Goal: Information Seeking & Learning: Learn about a topic

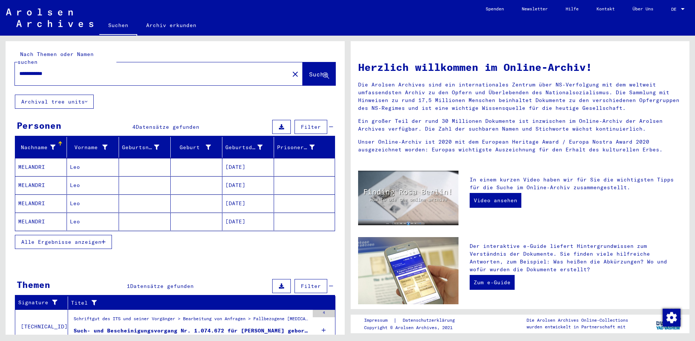
click at [169, 25] on link "Archiv erkunden" at bounding box center [171, 25] width 68 height 18
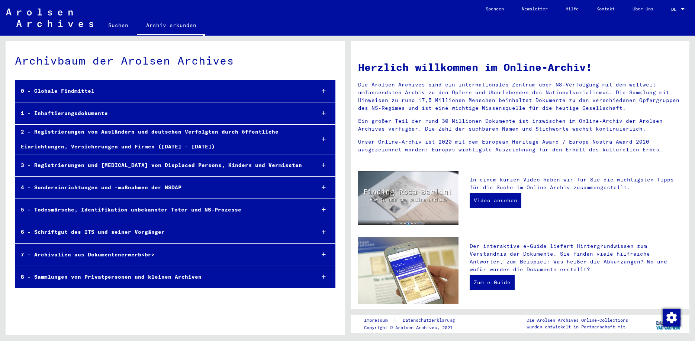
click at [323, 91] on icon at bounding box center [323, 90] width 4 height 5
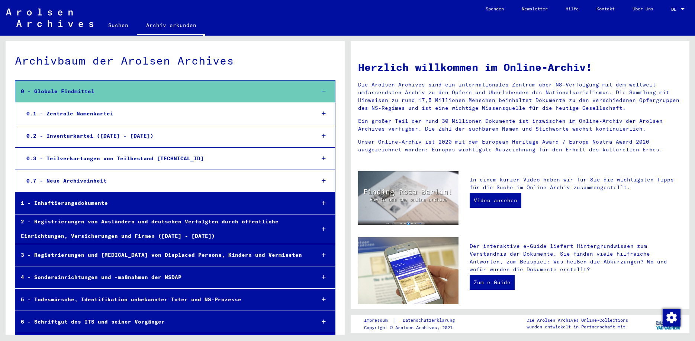
click at [325, 113] on icon at bounding box center [323, 113] width 4 height 5
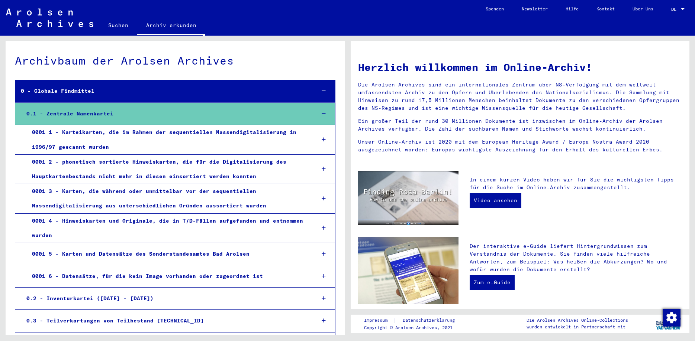
click at [327, 140] on div at bounding box center [324, 140] width 22 height 22
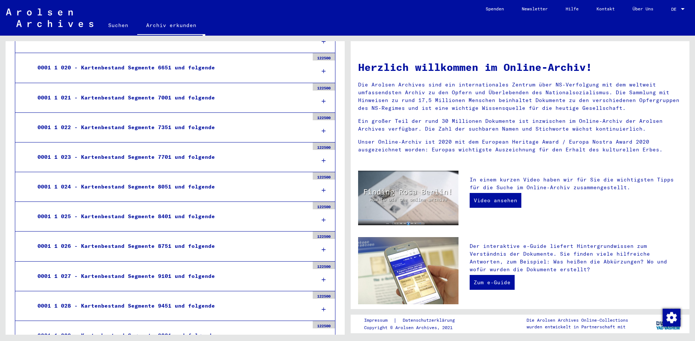
scroll to position [642, 0]
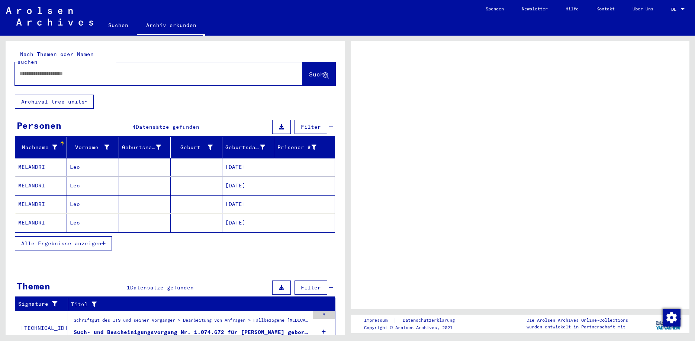
type input "**********"
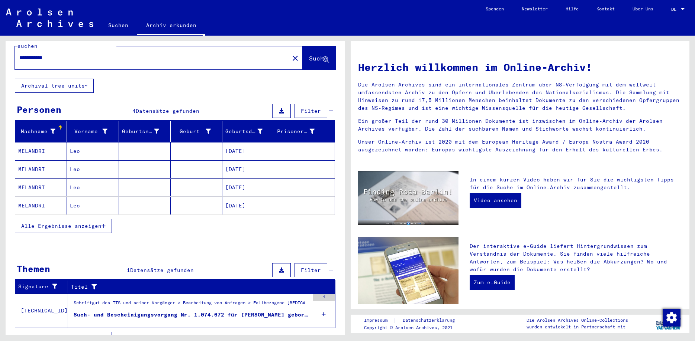
scroll to position [23, 0]
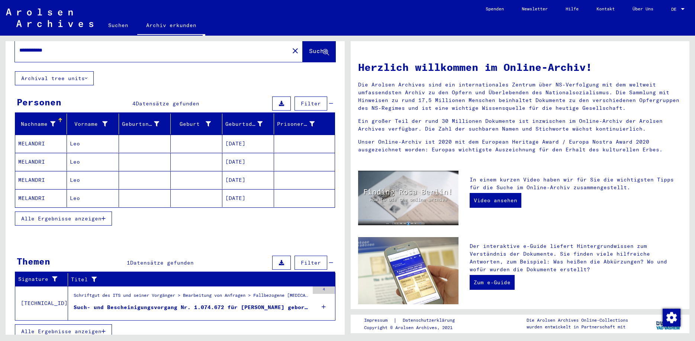
click at [146, 304] on div "Such- und Bescheinigungsvorgang Nr. 1.074.672 für [PERSON_NAME] geboren [DEMOGR…" at bounding box center [191, 308] width 235 height 8
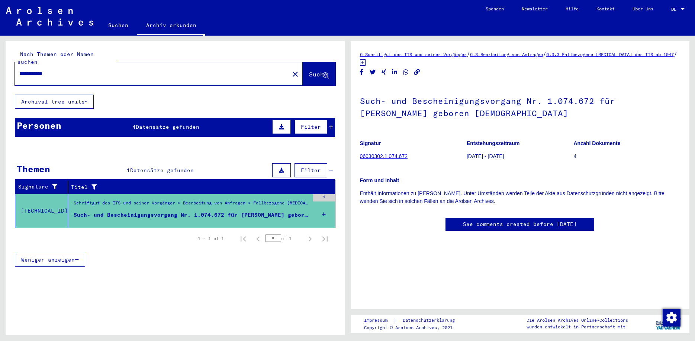
click at [466, 223] on link "See comments created before [DATE]" at bounding box center [520, 225] width 114 height 8
click at [196, 124] on span "Datensätze gefunden" at bounding box center [168, 127] width 64 height 7
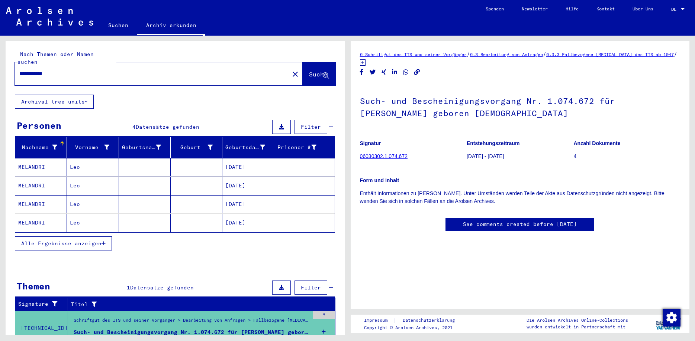
click at [150, 158] on mat-cell at bounding box center [145, 167] width 52 height 18
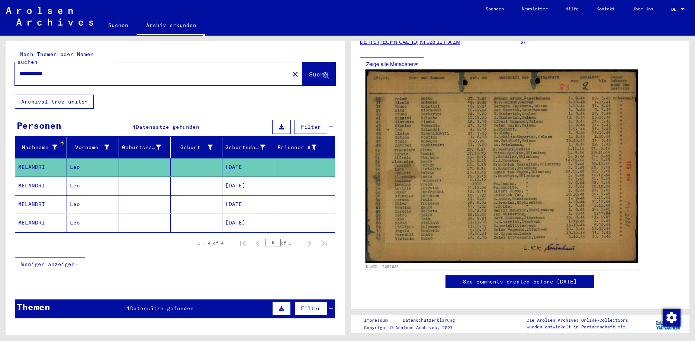
scroll to position [120, 0]
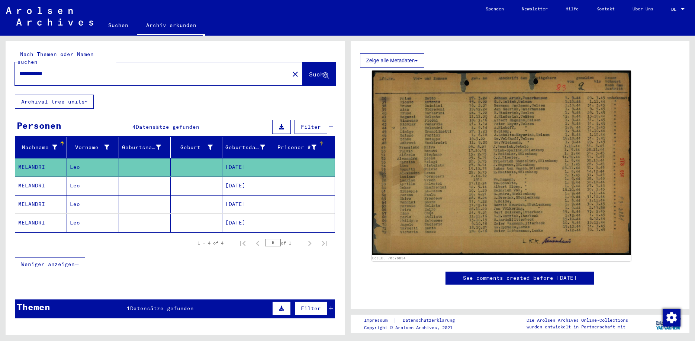
click at [298, 144] on div "Prisoner #" at bounding box center [296, 148] width 39 height 8
click at [315, 145] on icon at bounding box center [313, 147] width 5 height 5
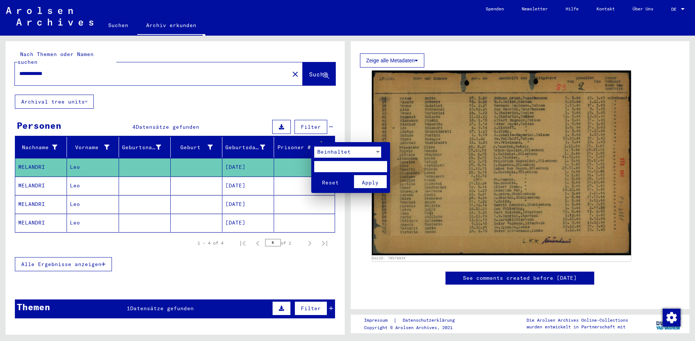
click at [357, 115] on div at bounding box center [347, 170] width 695 height 341
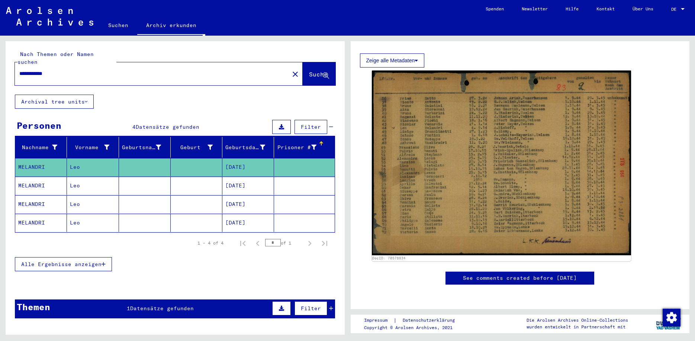
click at [313, 145] on icon at bounding box center [313, 147] width 5 height 5
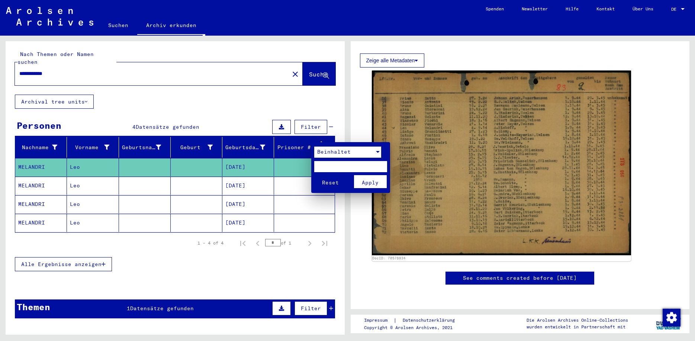
click at [378, 151] on div at bounding box center [377, 152] width 7 height 11
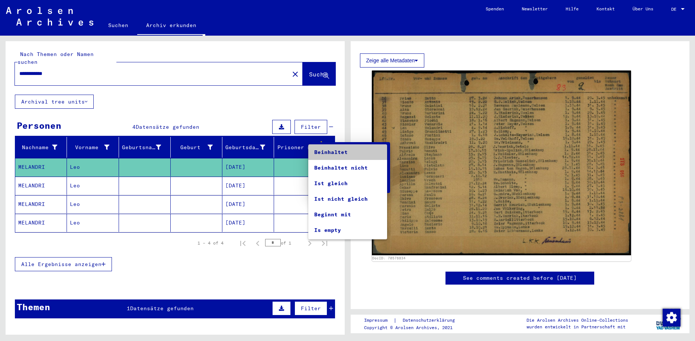
click at [337, 155] on span "Beinhaltet" at bounding box center [347, 153] width 67 height 16
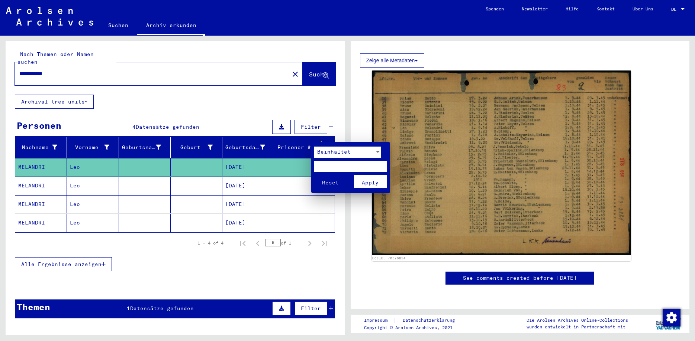
click at [335, 165] on input "text" at bounding box center [350, 166] width 73 height 11
type input "*****"
click at [369, 183] on span "Apply" at bounding box center [370, 182] width 17 height 7
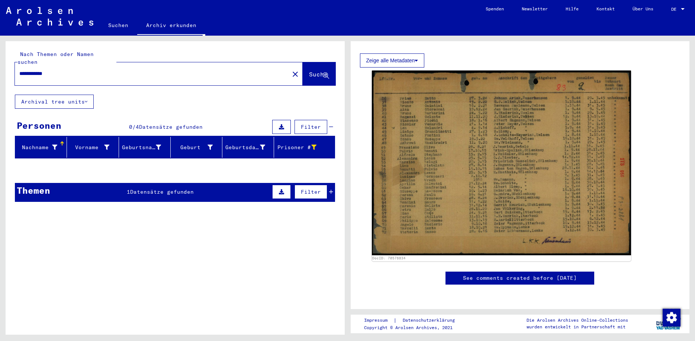
click at [307, 189] on span "Filter" at bounding box center [311, 192] width 20 height 7
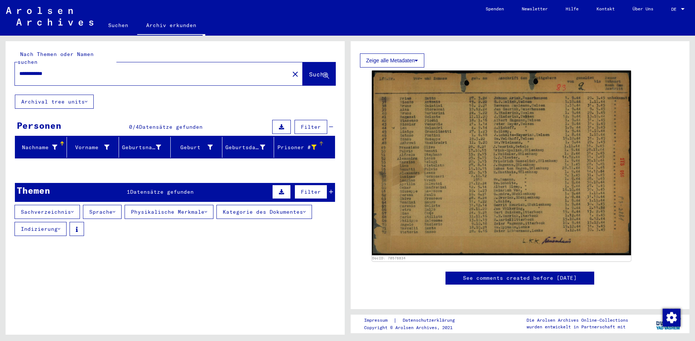
click at [290, 144] on div "Prisoner #" at bounding box center [296, 148] width 39 height 8
click at [242, 144] on div "Geburtsdatum" at bounding box center [245, 148] width 40 height 8
click at [116, 206] on button "Sprache" at bounding box center [102, 212] width 39 height 14
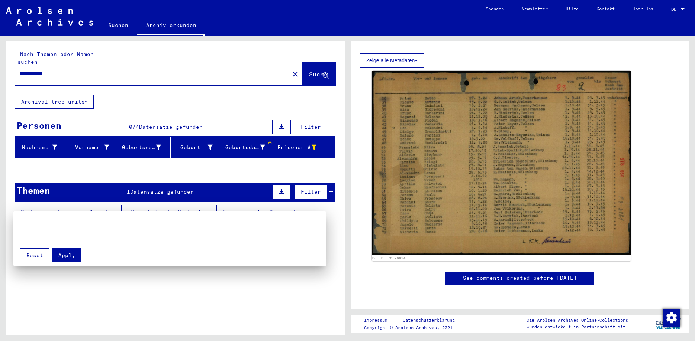
click at [237, 140] on div at bounding box center [347, 170] width 695 height 341
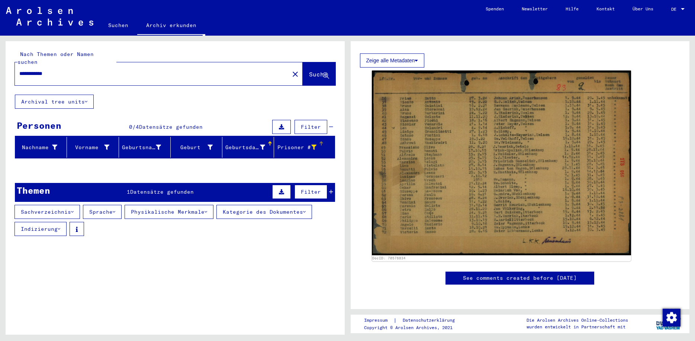
click at [290, 144] on div "Prisoner #" at bounding box center [296, 148] width 39 height 8
click at [313, 145] on icon at bounding box center [313, 147] width 5 height 5
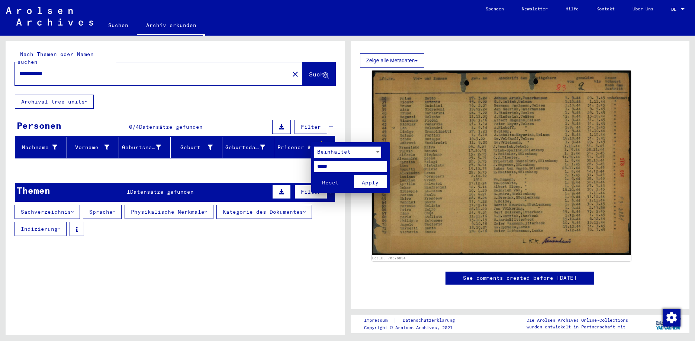
drag, startPoint x: 337, startPoint y: 165, endPoint x: 310, endPoint y: 166, distance: 26.8
click at [314, 166] on input "*****" at bounding box center [350, 166] width 73 height 11
type input "******"
click at [364, 180] on span "Apply" at bounding box center [370, 182] width 17 height 7
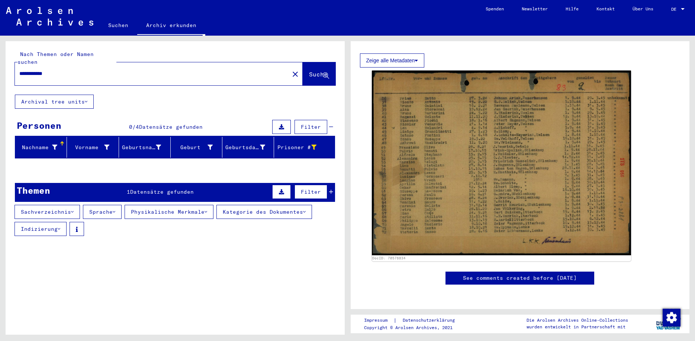
click at [308, 189] on span "Filter" at bounding box center [311, 192] width 20 height 7
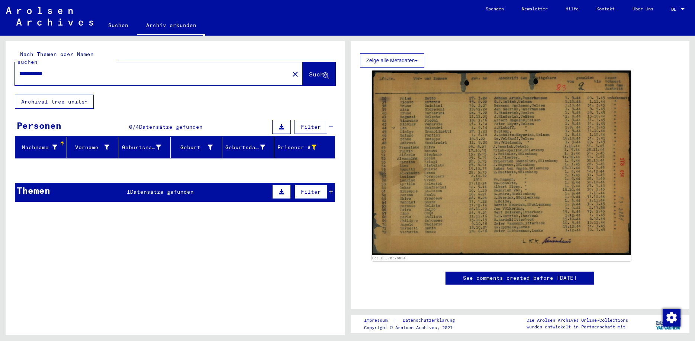
click at [329, 183] on div "Filter" at bounding box center [301, 192] width 63 height 18
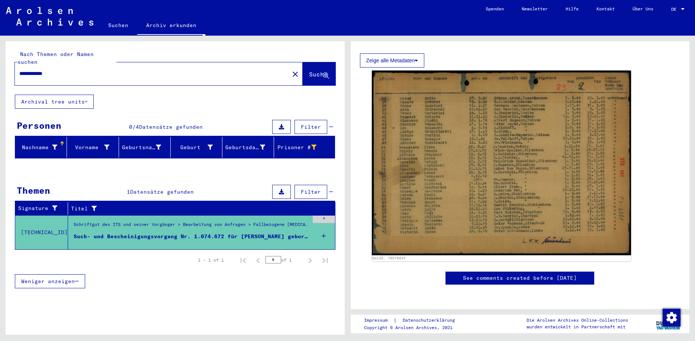
click at [326, 227] on div "4" at bounding box center [324, 232] width 22 height 33
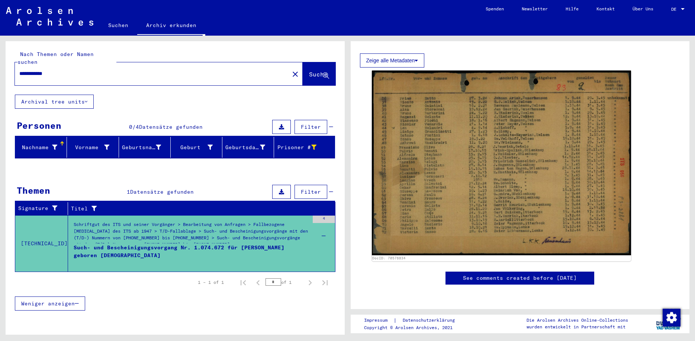
click at [259, 236] on mat-grid-list "Schriftgut des ITS und seiner Vorgänger > Bearbeitung von Anfragen > Fallbezoge…" at bounding box center [191, 243] width 235 height 45
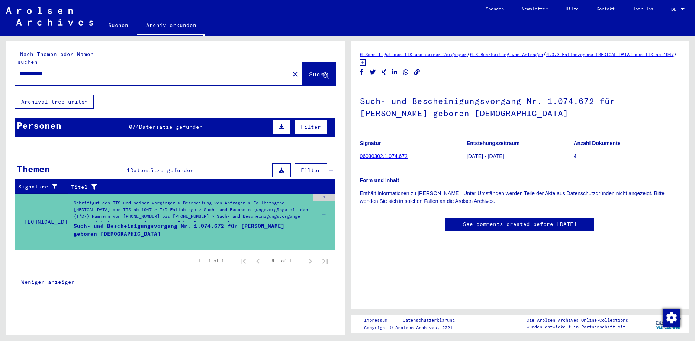
click at [88, 95] on button "Archival tree units" at bounding box center [54, 102] width 79 height 14
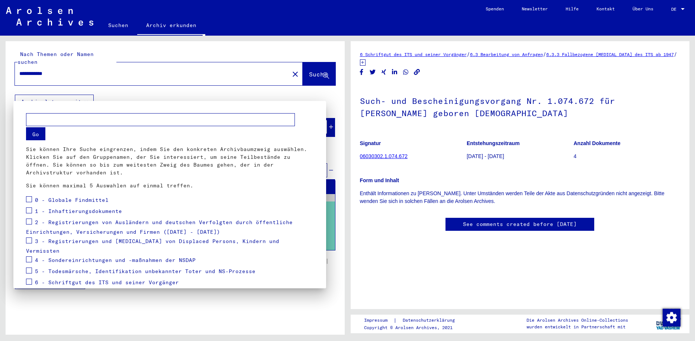
click at [87, 96] on div at bounding box center [347, 170] width 695 height 341
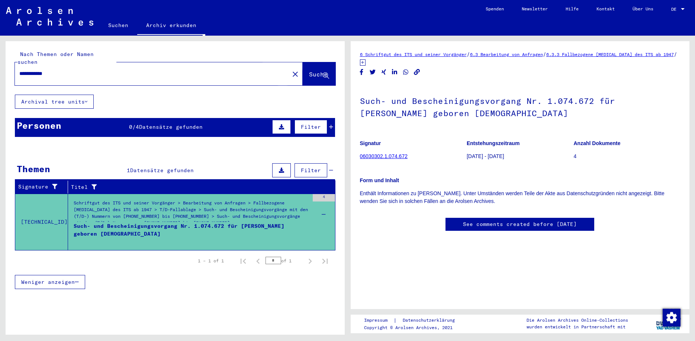
click at [309, 71] on span "Suche" at bounding box center [318, 74] width 19 height 7
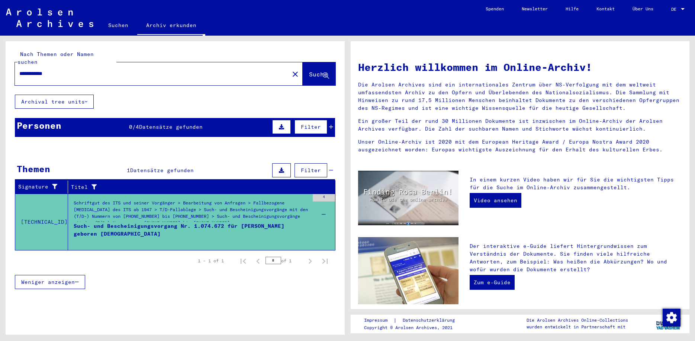
click at [312, 124] on span "Filter" at bounding box center [311, 127] width 20 height 7
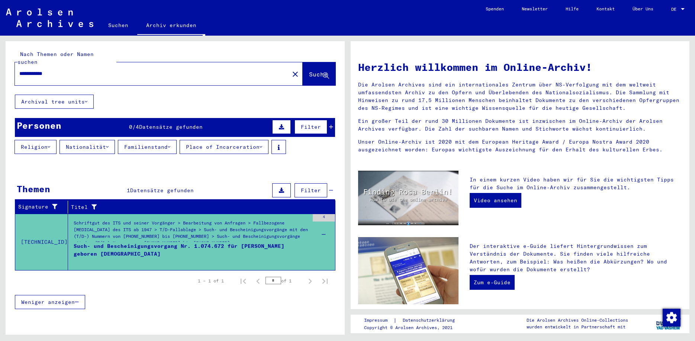
click at [109, 145] on icon at bounding box center [107, 147] width 3 height 5
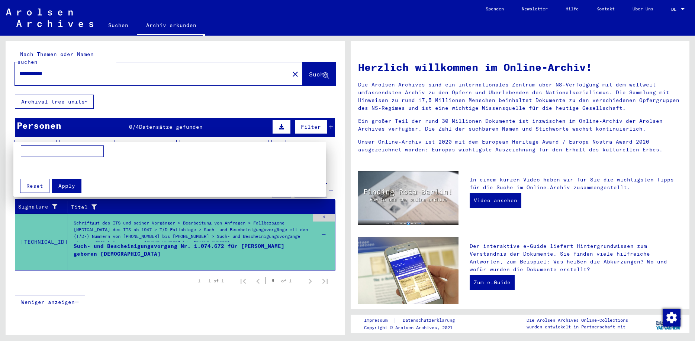
click at [268, 139] on div at bounding box center [347, 170] width 695 height 341
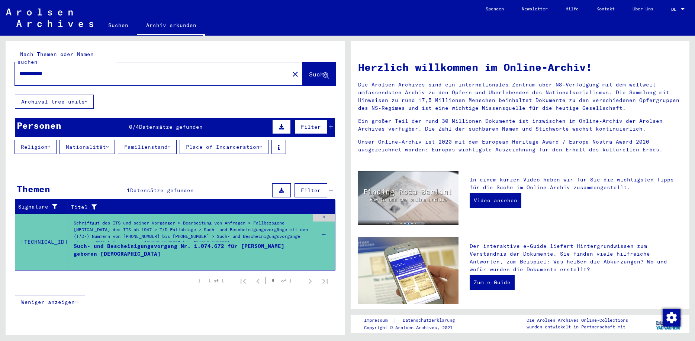
click at [262, 145] on icon at bounding box center [260, 147] width 3 height 5
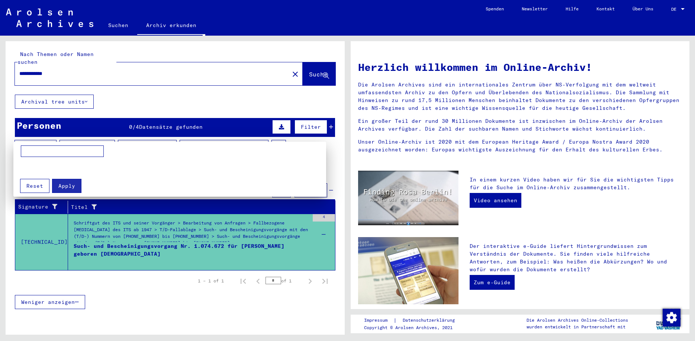
click at [71, 153] on input at bounding box center [62, 152] width 83 height 12
click at [265, 138] on div at bounding box center [347, 170] width 695 height 341
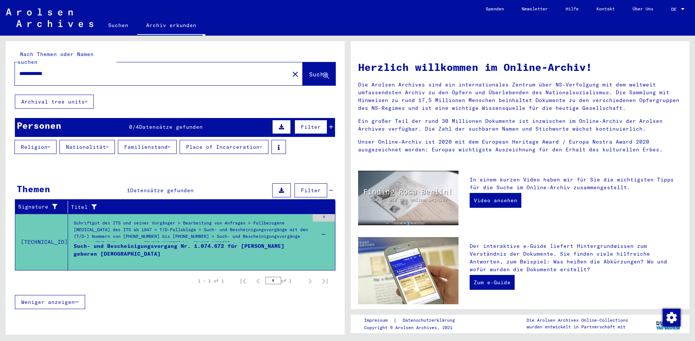
click at [265, 140] on button "Place of Incarceration" at bounding box center [223, 147] width 89 height 14
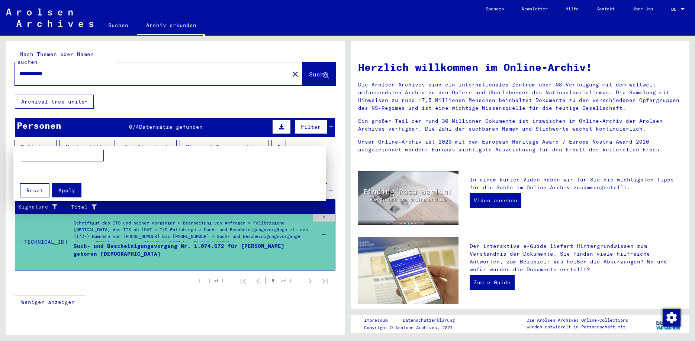
click at [90, 156] on input at bounding box center [62, 156] width 83 height 12
type input "******"
click at [306, 119] on div at bounding box center [347, 170] width 695 height 341
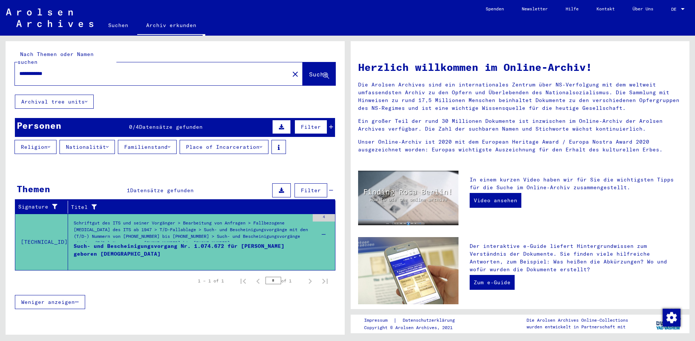
click at [262, 145] on icon at bounding box center [260, 147] width 3 height 5
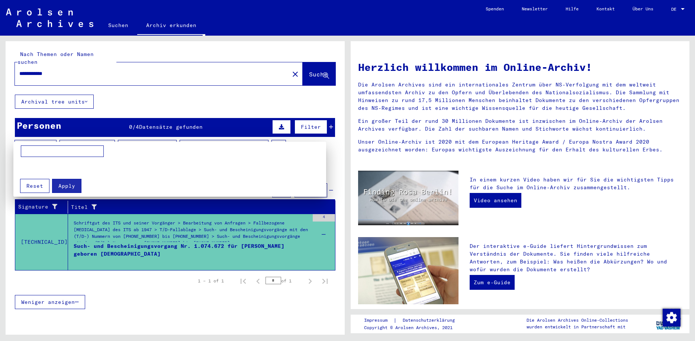
click at [272, 138] on div at bounding box center [347, 170] width 695 height 341
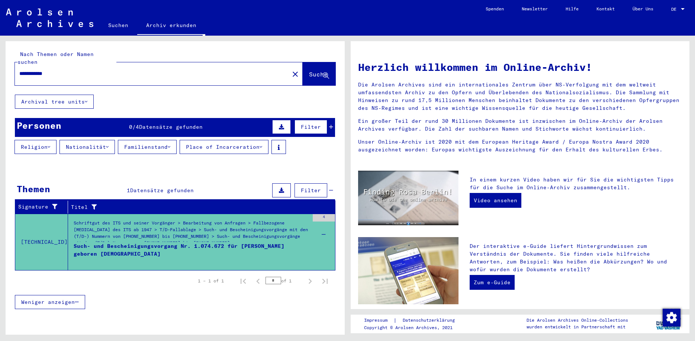
click at [268, 140] on button "Place of Incarceration" at bounding box center [223, 147] width 89 height 14
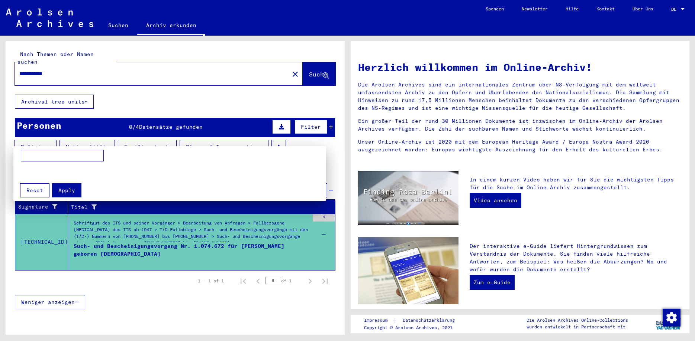
click at [177, 139] on div at bounding box center [347, 170] width 695 height 341
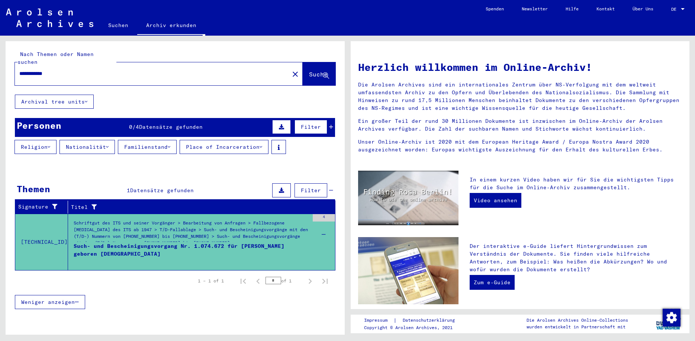
click at [170, 145] on icon at bounding box center [169, 147] width 3 height 5
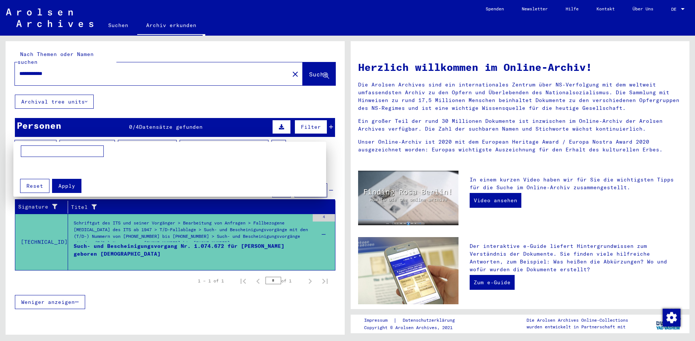
click at [267, 138] on div at bounding box center [347, 170] width 695 height 341
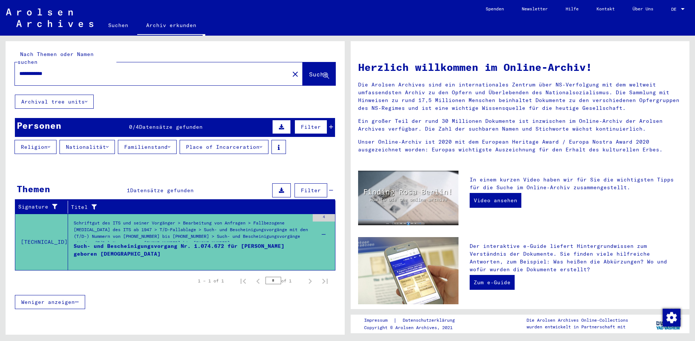
click at [260, 140] on button "Place of Incarceration" at bounding box center [223, 147] width 89 height 14
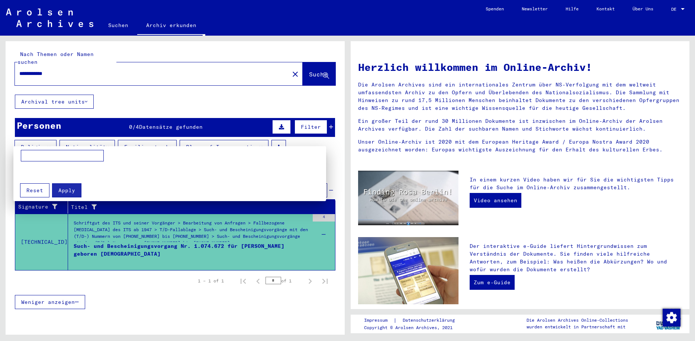
click at [82, 154] on input at bounding box center [62, 156] width 83 height 12
type input "******"
click at [62, 188] on span "Apply" at bounding box center [66, 190] width 17 height 7
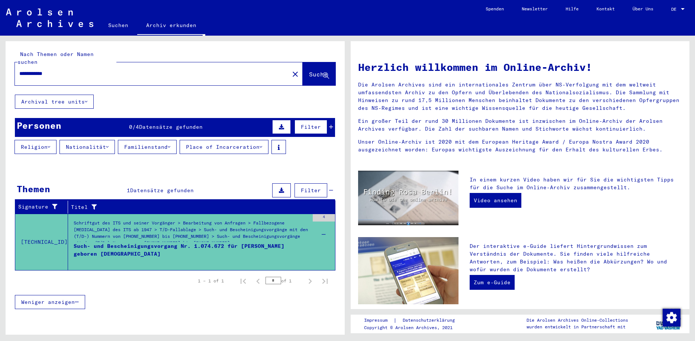
click at [65, 299] on span "Weniger anzeigen" at bounding box center [48, 302] width 54 height 7
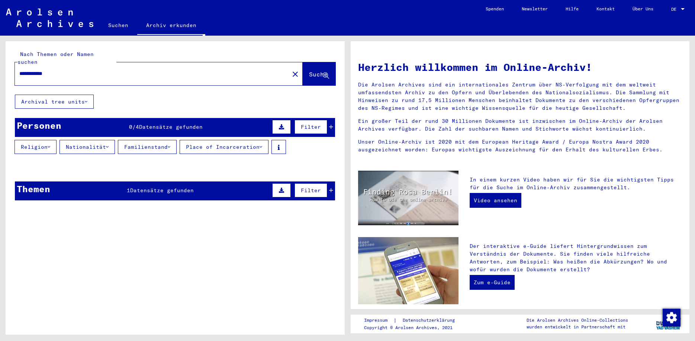
click at [311, 124] on span "Filter" at bounding box center [311, 127] width 20 height 7
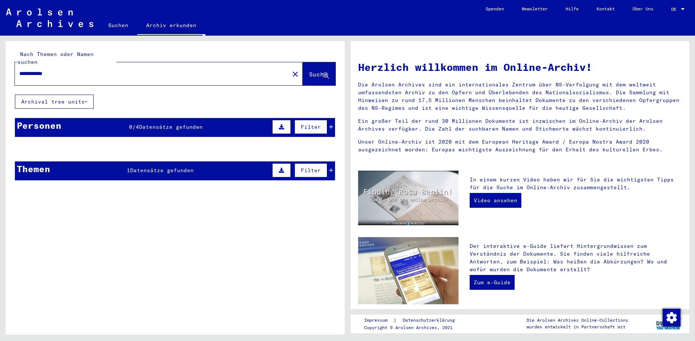
click at [332, 124] on icon at bounding box center [331, 126] width 4 height 5
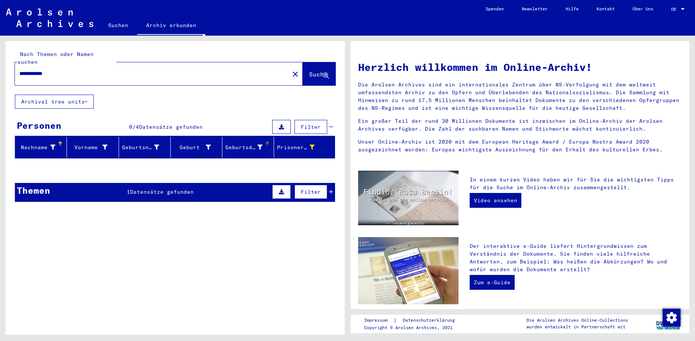
click at [260, 144] on div "Geburtsdatum" at bounding box center [243, 148] width 37 height 8
click at [86, 99] on icon at bounding box center [86, 101] width 3 height 5
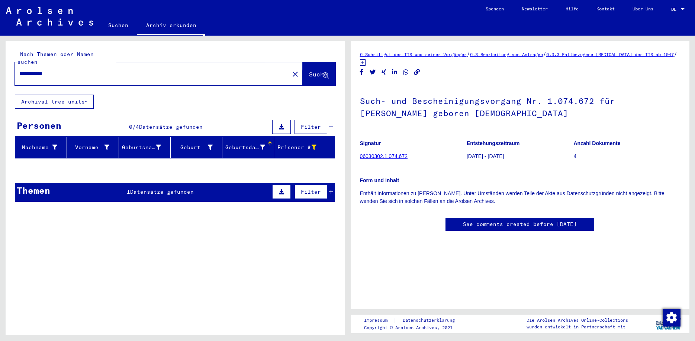
click at [310, 71] on span "Suche" at bounding box center [318, 74] width 19 height 7
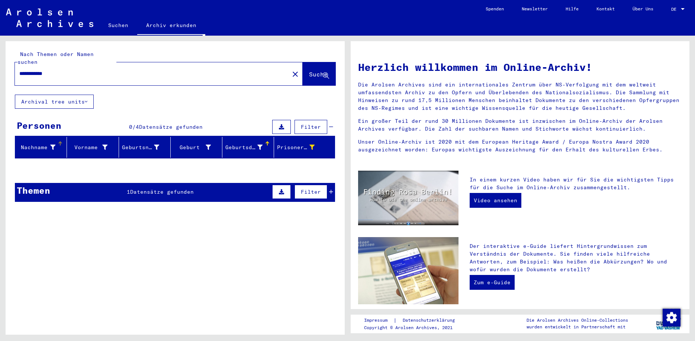
click at [52, 145] on icon at bounding box center [52, 147] width 5 height 5
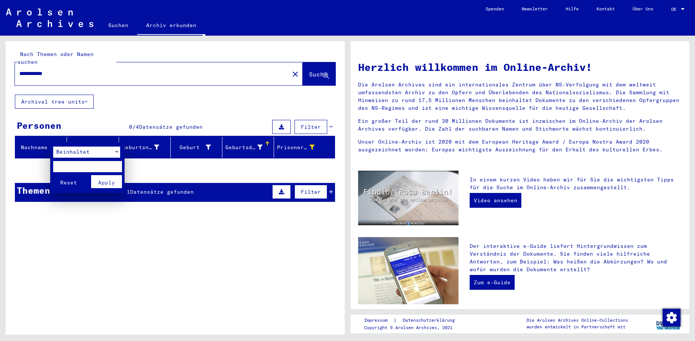
click at [68, 152] on span "Beinhaltet" at bounding box center [72, 152] width 33 height 7
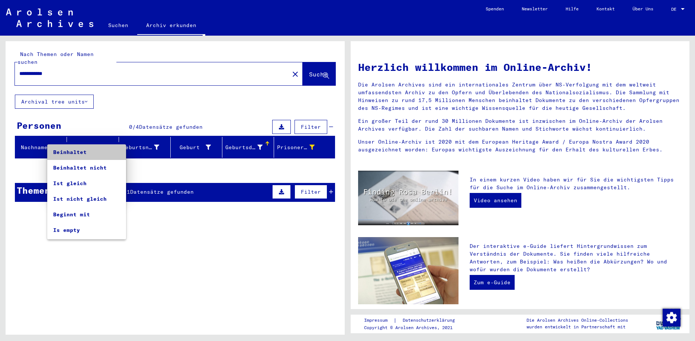
click at [68, 152] on span "Beinhaltet" at bounding box center [86, 153] width 67 height 16
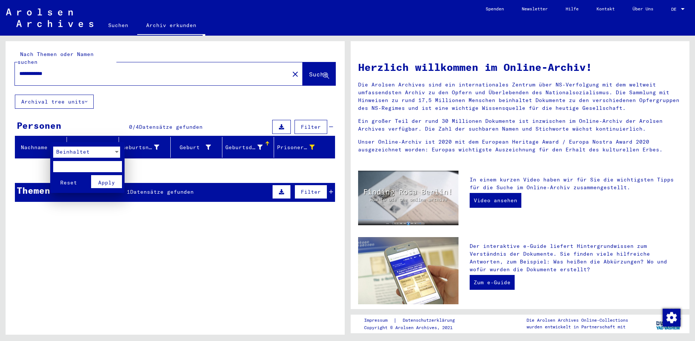
click at [247, 141] on div at bounding box center [347, 170] width 695 height 341
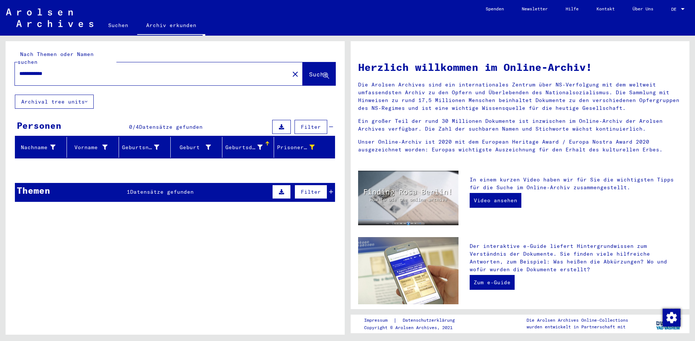
click at [79, 95] on button "Archival tree units" at bounding box center [54, 102] width 79 height 14
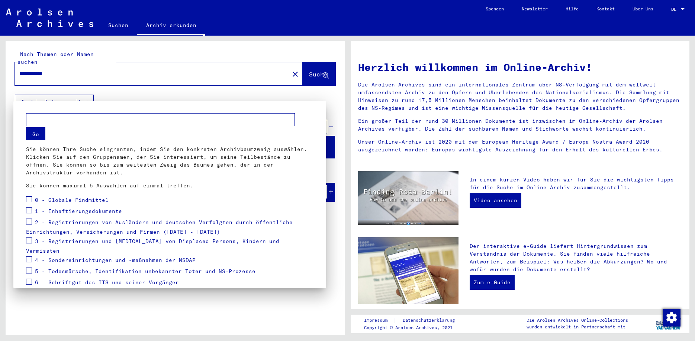
scroll to position [46, 0]
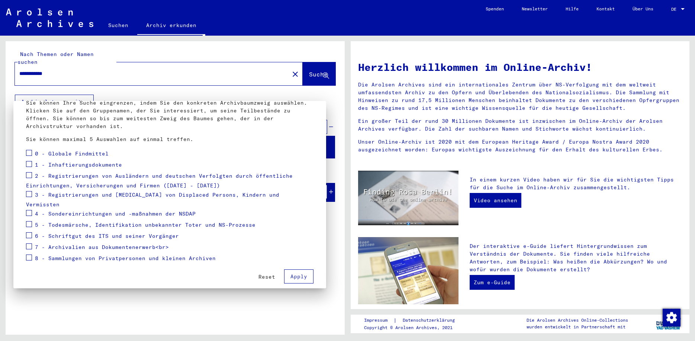
click at [98, 90] on div at bounding box center [347, 170] width 695 height 341
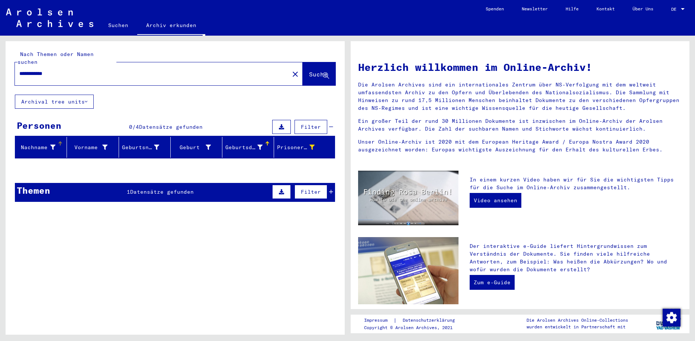
click at [54, 145] on icon at bounding box center [52, 147] width 5 height 5
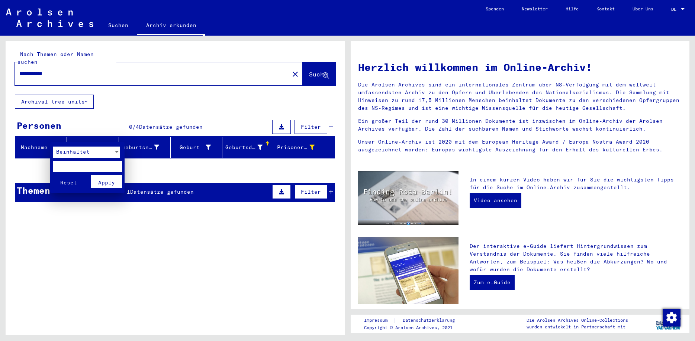
click at [171, 164] on div at bounding box center [347, 170] width 695 height 341
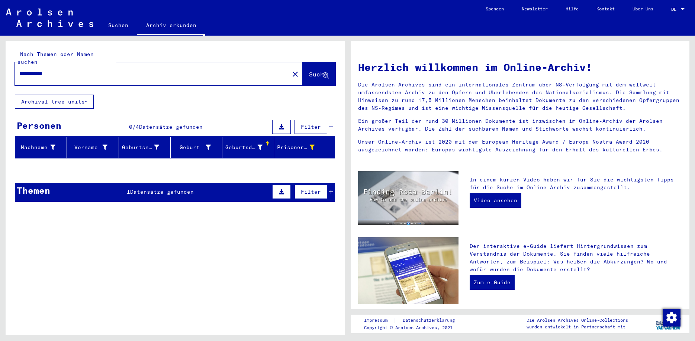
click at [282, 124] on icon at bounding box center [281, 126] width 5 height 5
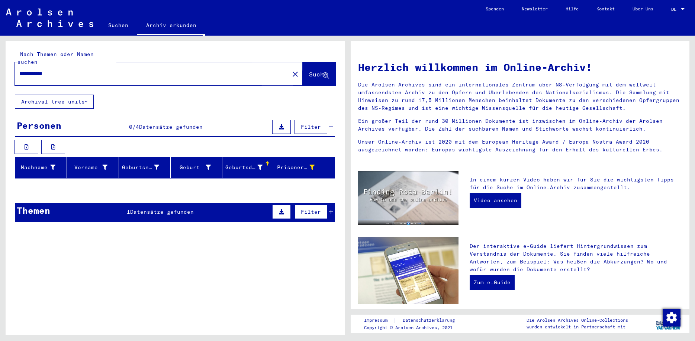
click at [309, 71] on span "Suche" at bounding box center [318, 74] width 19 height 7
click at [320, 71] on span "Suche" at bounding box center [318, 74] width 19 height 7
click at [307, 124] on span "Filter" at bounding box center [311, 127] width 20 height 7
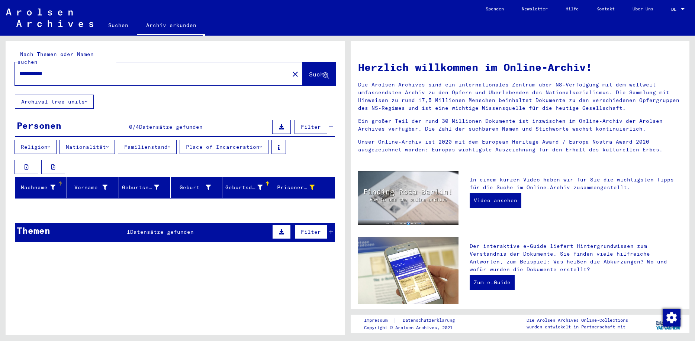
click at [54, 185] on icon at bounding box center [52, 187] width 5 height 5
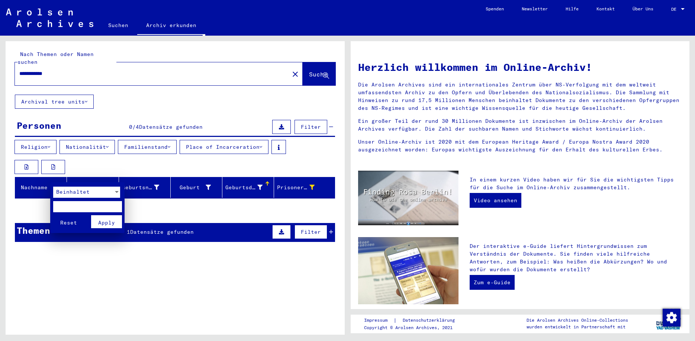
click at [118, 27] on div at bounding box center [347, 170] width 695 height 341
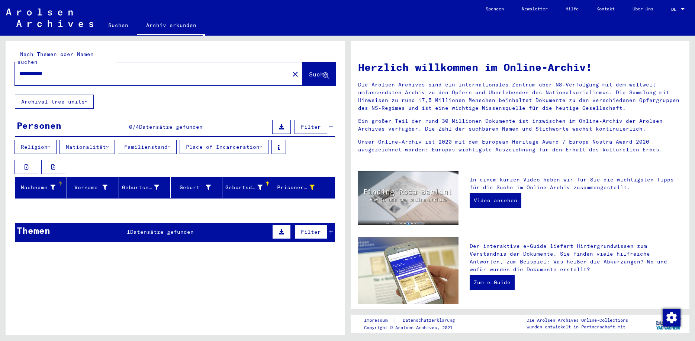
click at [118, 27] on link "Suchen" at bounding box center [118, 25] width 38 height 18
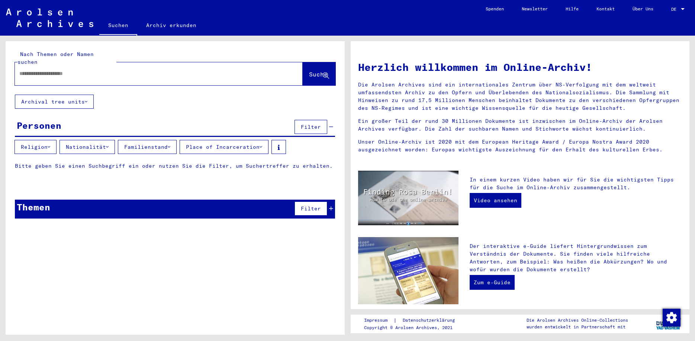
click at [90, 70] on input "text" at bounding box center [149, 74] width 261 height 8
type input "**********"
click at [312, 71] on span "Suche" at bounding box center [318, 74] width 19 height 7
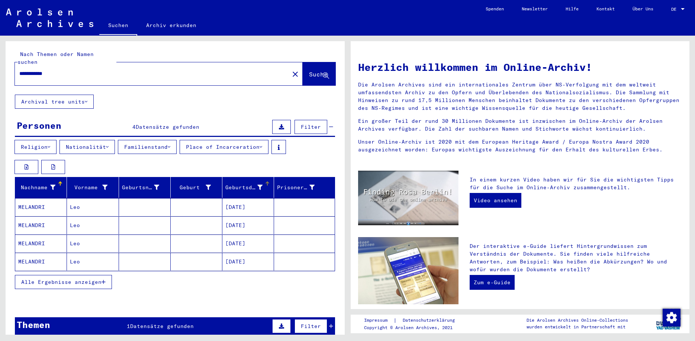
click at [259, 184] on div "Geburtsdatum" at bounding box center [243, 188] width 37 height 8
click at [254, 200] on mat-cell "[DATE]" at bounding box center [248, 207] width 52 height 18
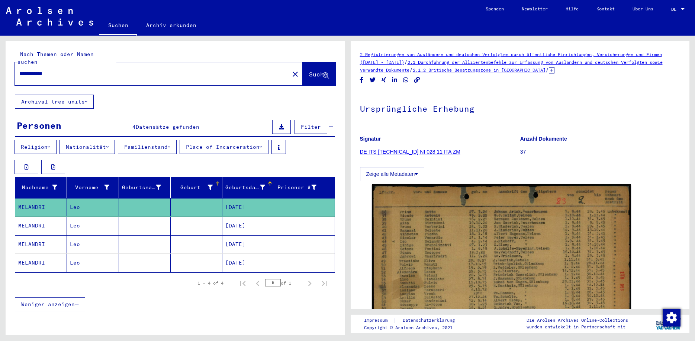
click at [210, 185] on icon at bounding box center [209, 187] width 5 height 5
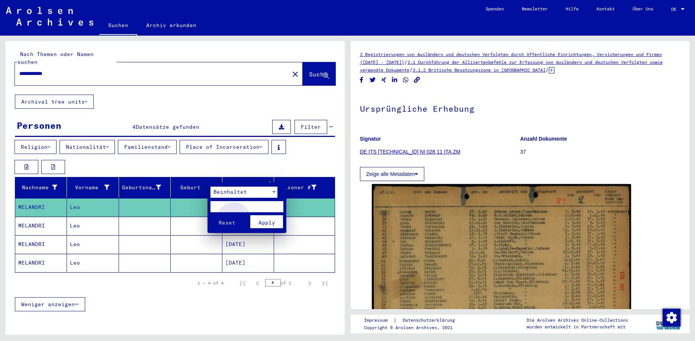
click at [258, 223] on button "Apply" at bounding box center [266, 222] width 33 height 13
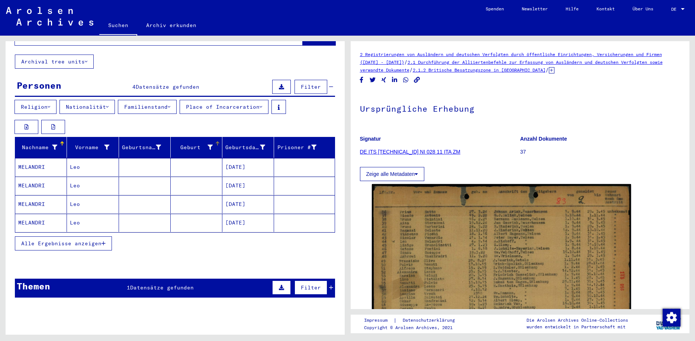
scroll to position [59, 0]
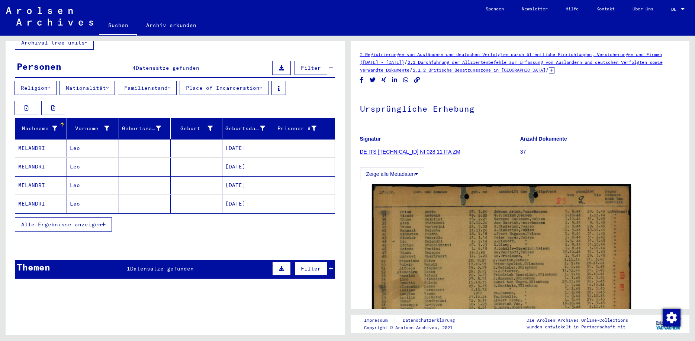
click at [279, 266] on icon at bounding box center [281, 268] width 5 height 5
click at [54, 286] on icon at bounding box center [53, 288] width 4 height 5
click at [313, 126] on icon at bounding box center [313, 128] width 5 height 5
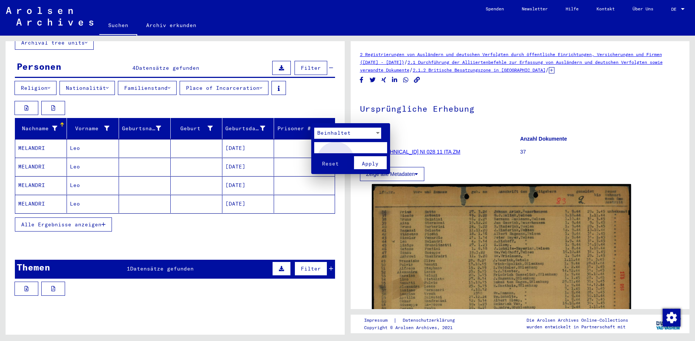
click at [360, 165] on button "Apply" at bounding box center [370, 162] width 33 height 13
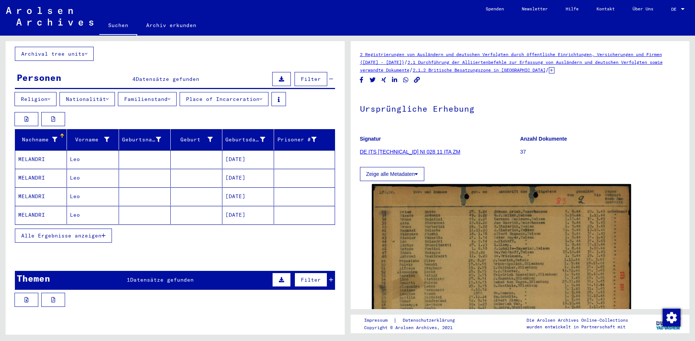
scroll to position [79, 0]
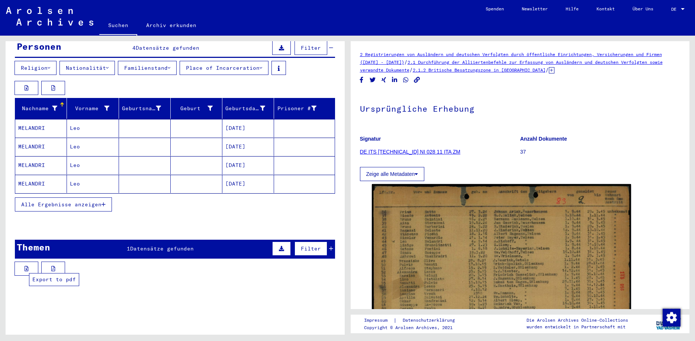
click at [59, 263] on button at bounding box center [53, 269] width 24 height 14
click at [304, 246] on span "Filter" at bounding box center [311, 249] width 20 height 7
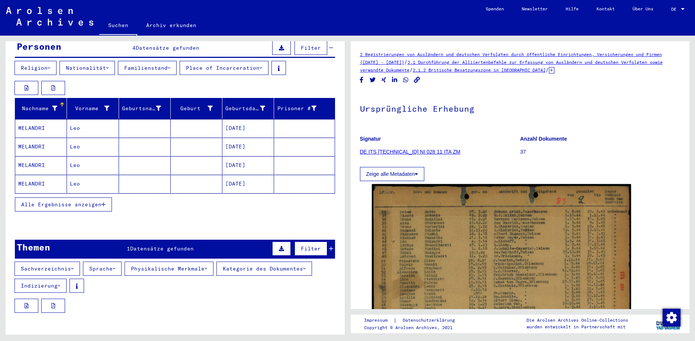
click at [305, 266] on icon at bounding box center [304, 268] width 3 height 5
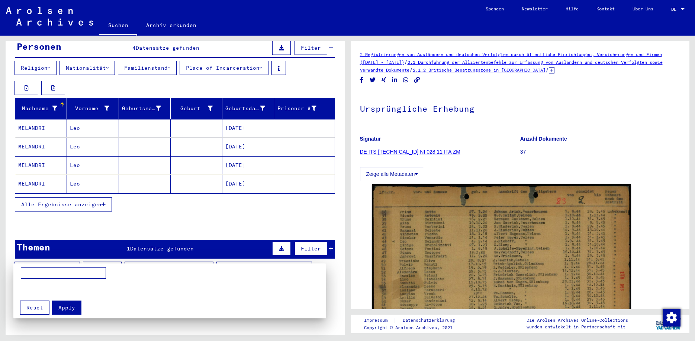
click at [102, 195] on div at bounding box center [347, 170] width 695 height 341
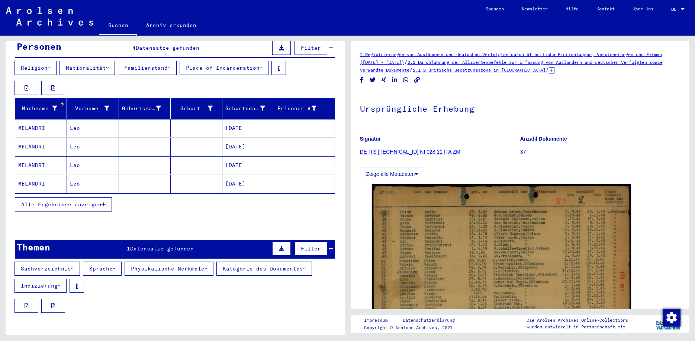
click at [102, 202] on icon "button" at bounding box center [103, 204] width 4 height 5
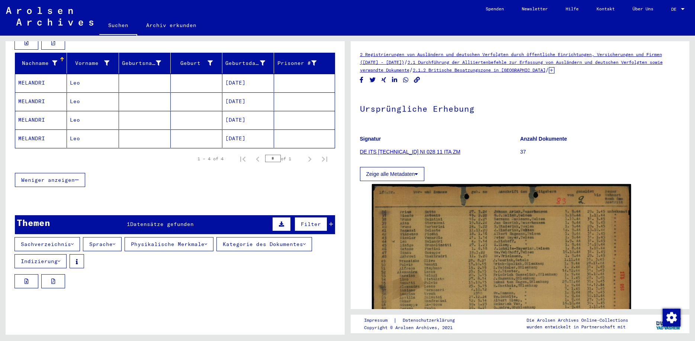
scroll to position [137, 0]
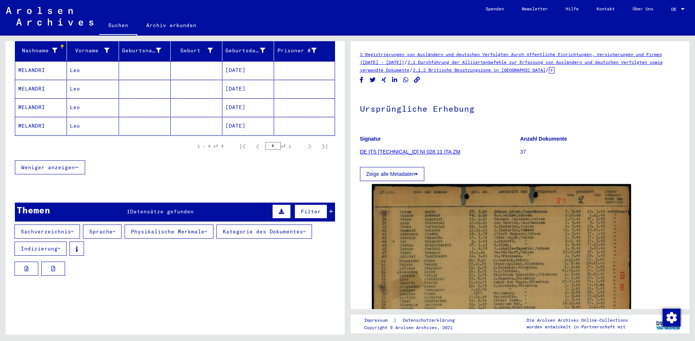
click at [55, 242] on button "Indizierung" at bounding box center [40, 249] width 52 height 14
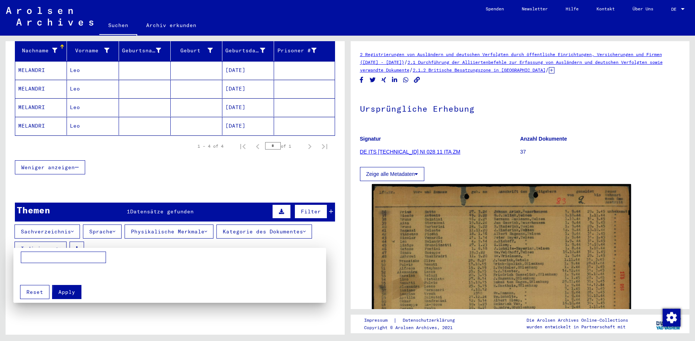
click at [62, 291] on span "Apply" at bounding box center [66, 292] width 17 height 7
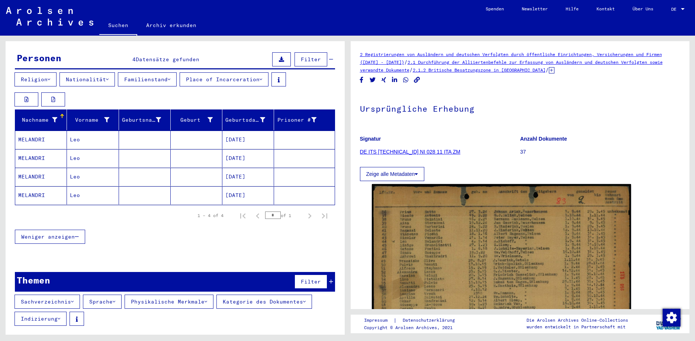
scroll to position [56, 0]
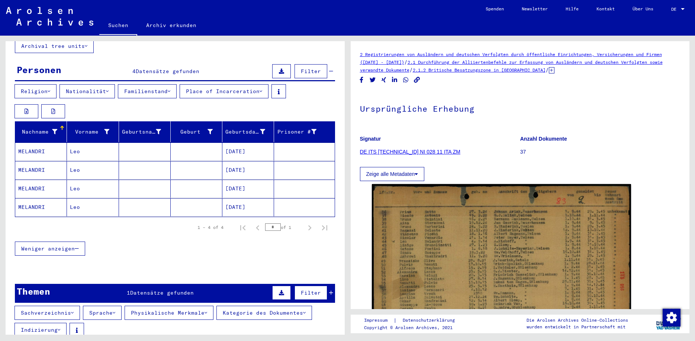
click at [418, 172] on button "Zeige alle Metadaten" at bounding box center [392, 174] width 65 height 14
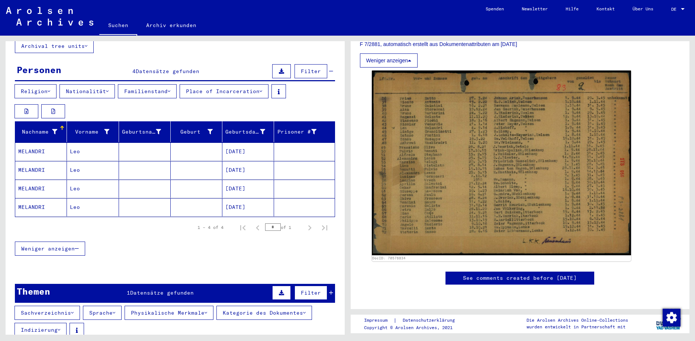
scroll to position [241, 0]
click at [471, 275] on link "See comments created before [DATE]" at bounding box center [520, 279] width 114 height 8
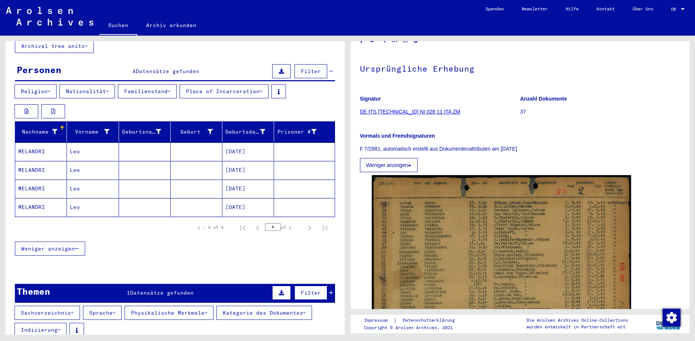
scroll to position [0, 0]
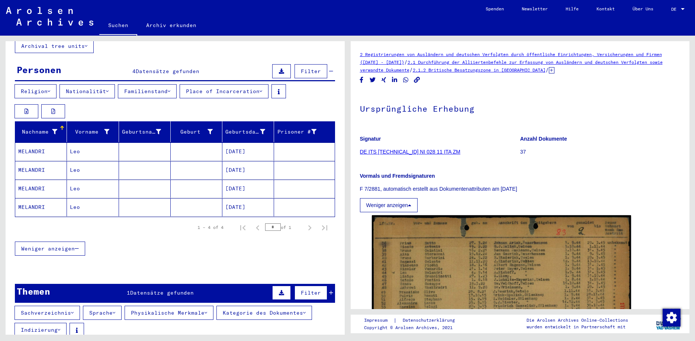
click at [403, 154] on link "DE ITS [TECHNICAL_ID] NI 028 11 ITA ZM" at bounding box center [410, 152] width 100 height 6
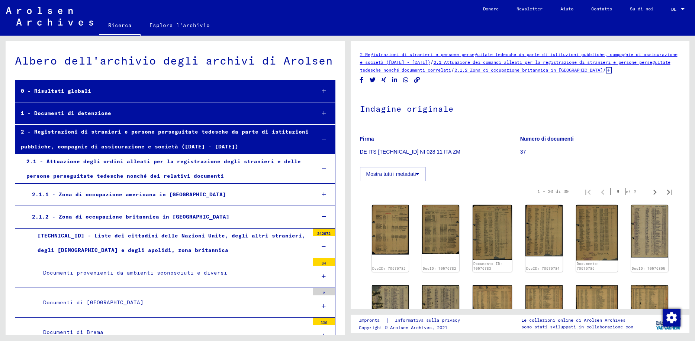
click at [323, 113] on icon at bounding box center [324, 113] width 4 height 5
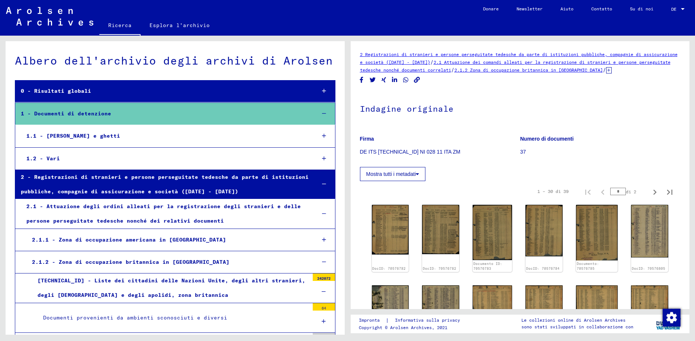
click at [324, 136] on icon at bounding box center [324, 135] width 4 height 5
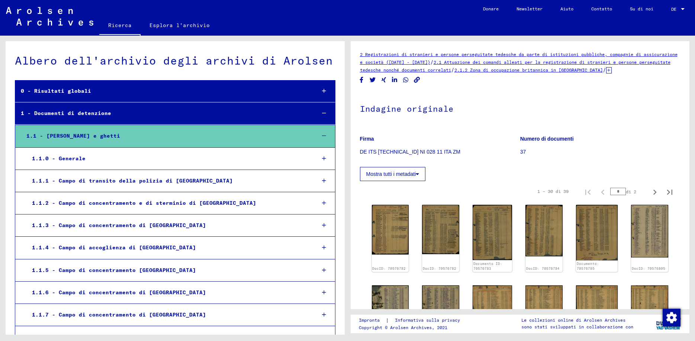
click at [219, 114] on div "1 - Documenti di detenzione" at bounding box center [162, 113] width 294 height 14
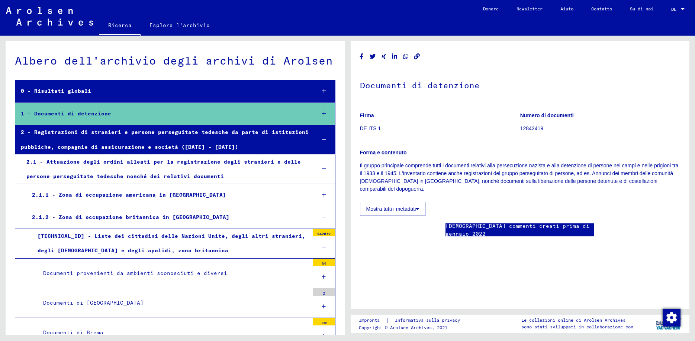
click at [253, 237] on div "[TECHNICAL_ID] - Liste dei cittadini delle Nazioni Unite, degli altri stranieri…" at bounding box center [170, 243] width 277 height 29
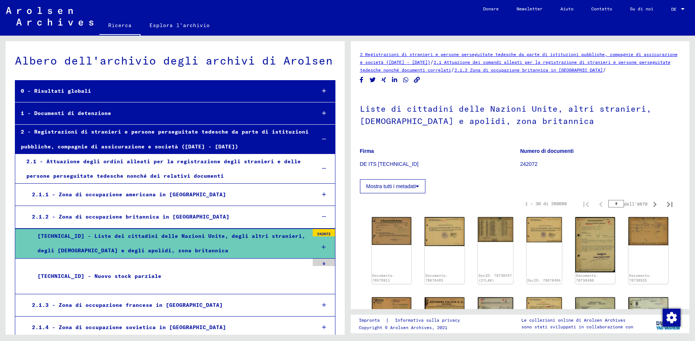
scroll to position [40, 0]
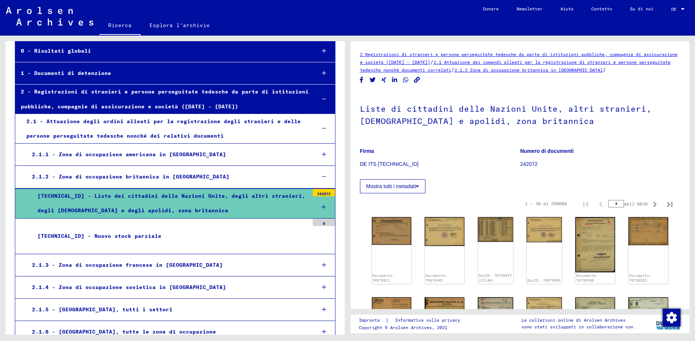
click at [127, 238] on div "[TECHNICAL_ID] - Nuovo stock parziale" at bounding box center [170, 236] width 277 height 14
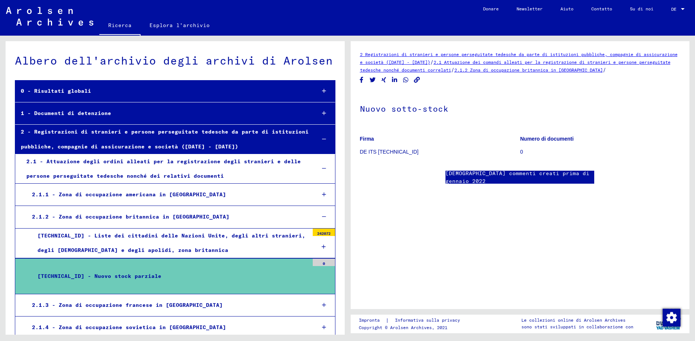
click at [113, 114] on div "1 - Documenti di detenzione" at bounding box center [162, 113] width 294 height 14
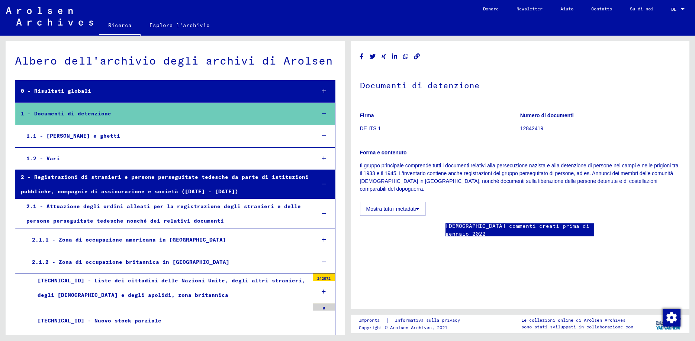
click at [172, 263] on div "2.1.2 - Zona di occupazione britannica in [GEOGRAPHIC_DATA]" at bounding box center [167, 262] width 283 height 14
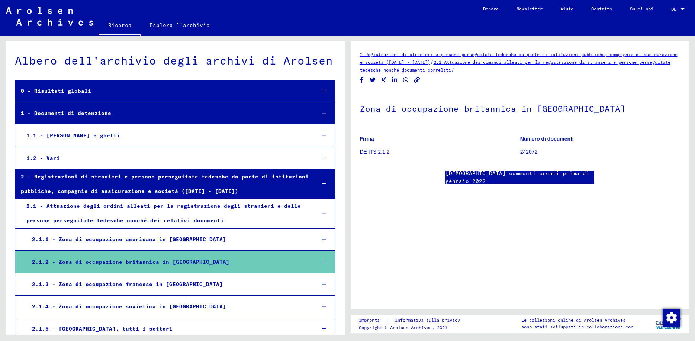
click at [323, 262] on icon at bounding box center [324, 262] width 4 height 5
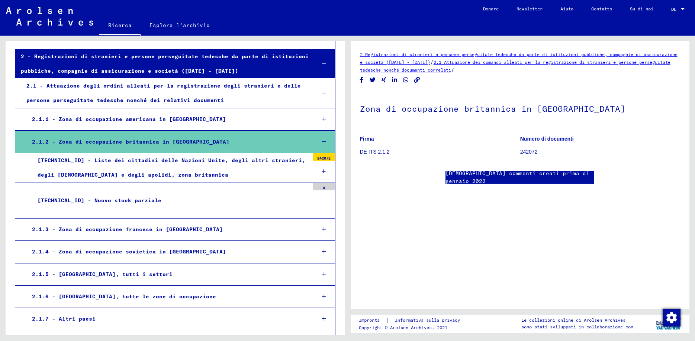
scroll to position [161, 0]
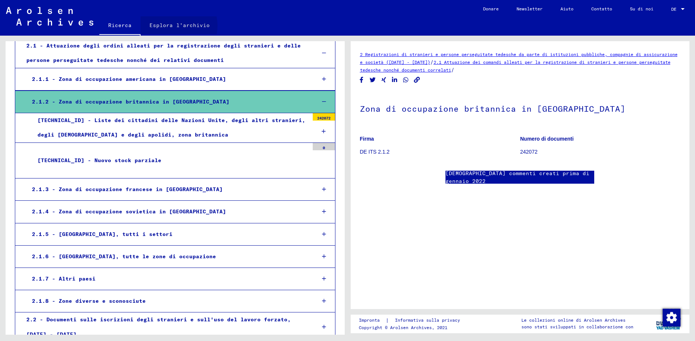
click at [174, 26] on link "Esplora l'archivio" at bounding box center [179, 25] width 78 height 18
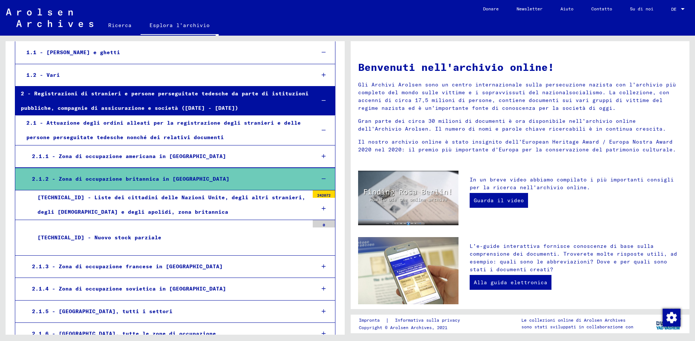
scroll to position [80, 0]
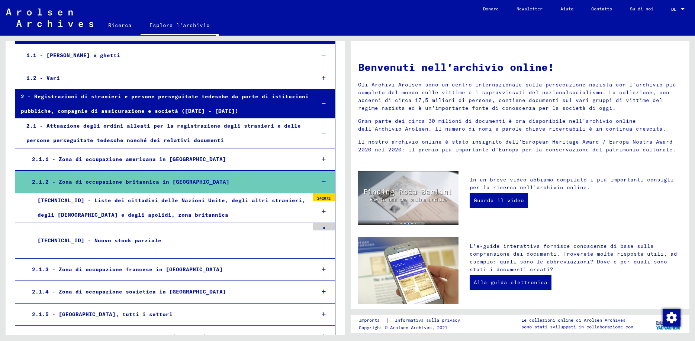
click at [90, 53] on div "1.1 - [PERSON_NAME] e ghetti" at bounding box center [165, 55] width 288 height 14
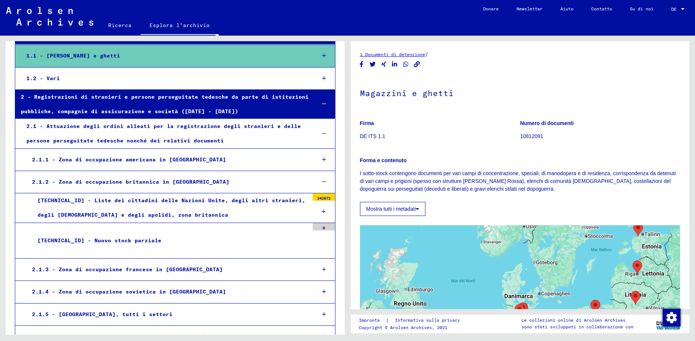
click at [49, 80] on div "1.2 - Vari" at bounding box center [165, 78] width 288 height 14
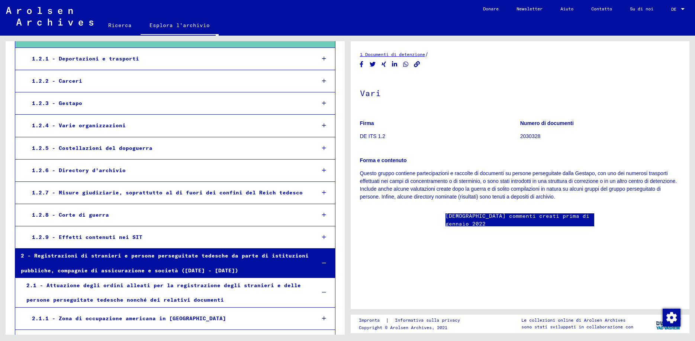
scroll to position [40, 0]
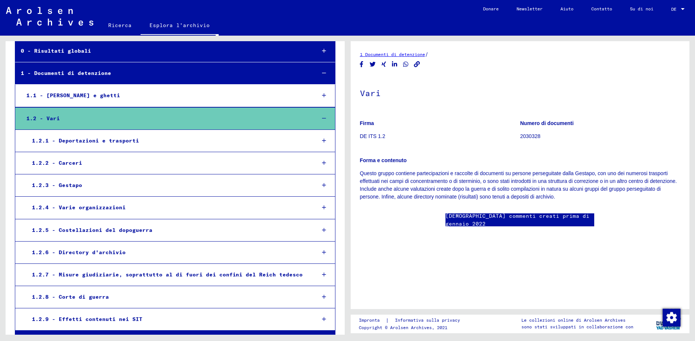
click at [91, 75] on div "1 - Documenti di detenzione" at bounding box center [162, 73] width 294 height 14
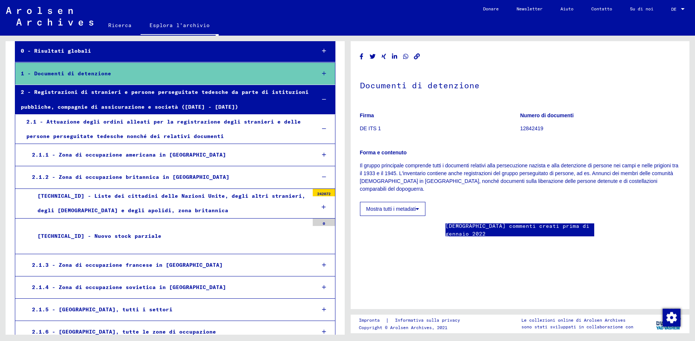
click at [320, 71] on div at bounding box center [324, 74] width 22 height 22
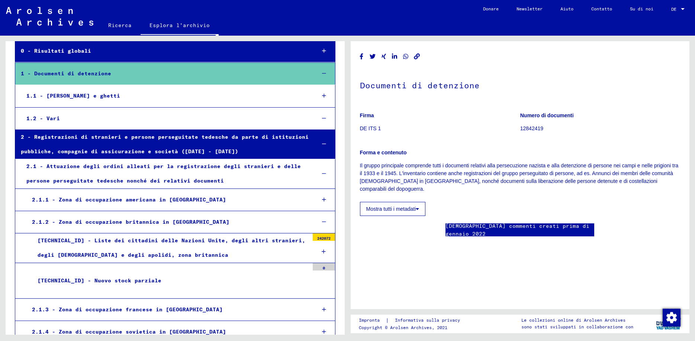
click at [99, 93] on div "1.1 - [PERSON_NAME] e ghetti" at bounding box center [165, 96] width 288 height 14
